Goal: Go to known website: Access a specific website the user already knows

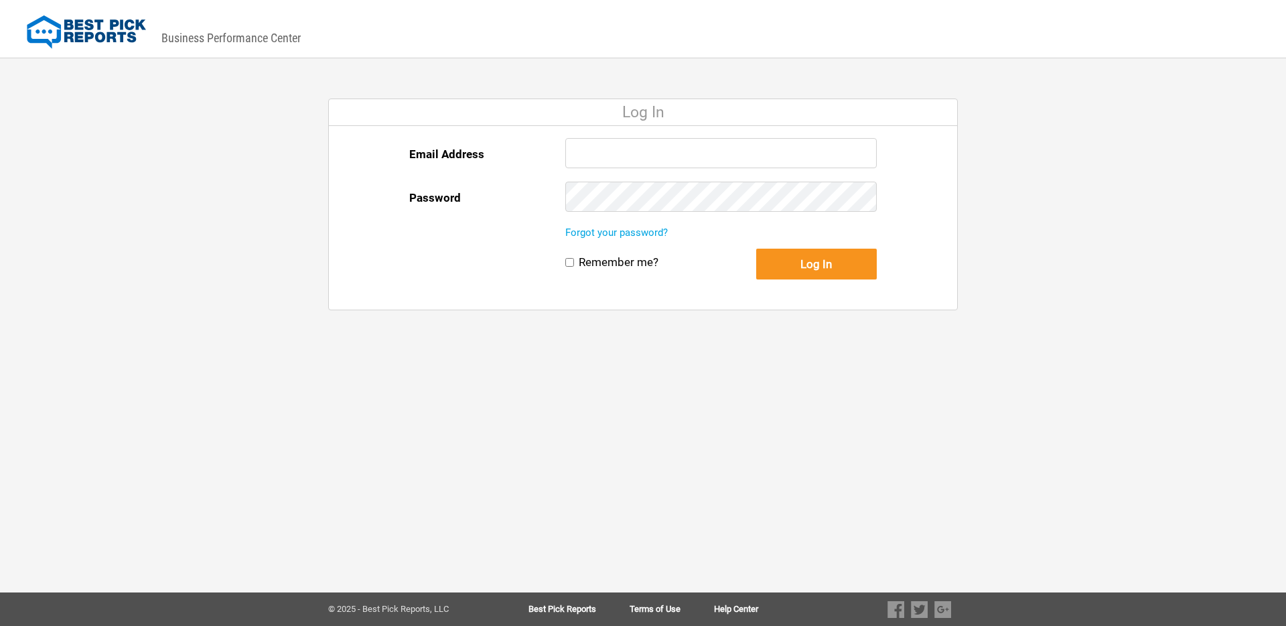
type input "marketing@welborndoors.com"
click at [598, 262] on label "Remember me?" at bounding box center [619, 262] width 80 height 14
click at [574, 262] on input "Remember me?" at bounding box center [569, 262] width 9 height 9
checkbox input "true"
click at [859, 272] on button "Log In" at bounding box center [816, 264] width 121 height 31
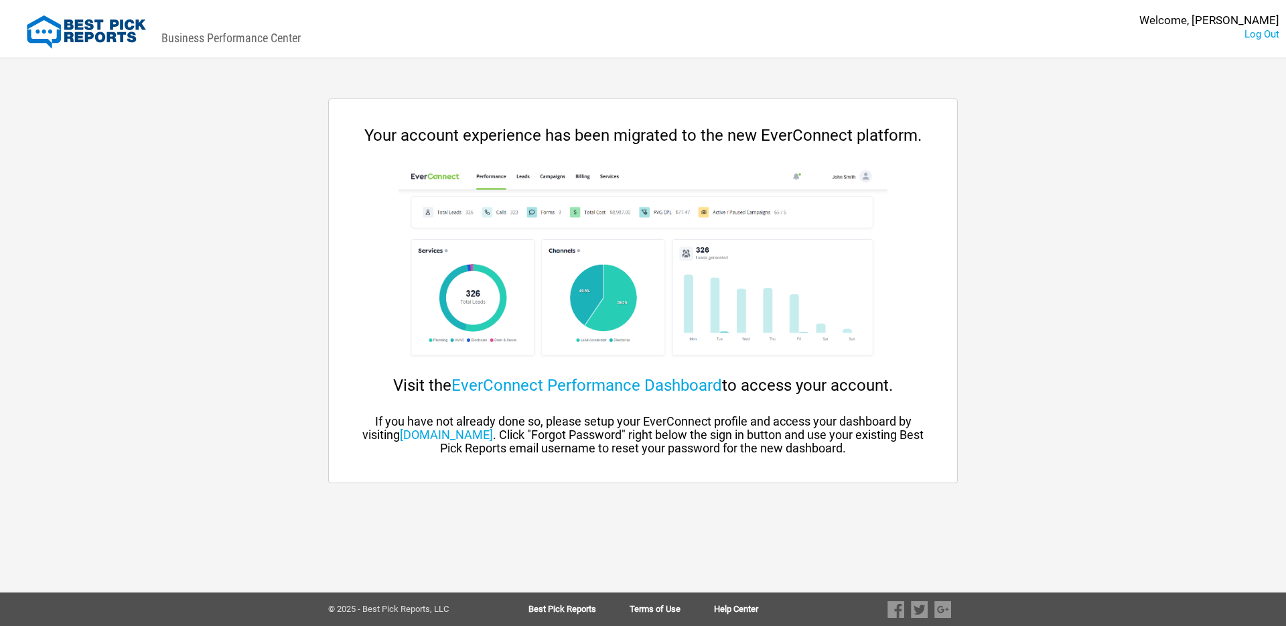
click at [1024, 255] on div "DASHBOARD PREVIEW DASHBOARD PREVIEW You are viewing this company dashboard as a…" at bounding box center [643, 313] width 1286 height 626
click at [638, 376] on link "EverConnect Performance Dashboard" at bounding box center [586, 385] width 271 height 19
